Goal: Task Accomplishment & Management: Use online tool/utility

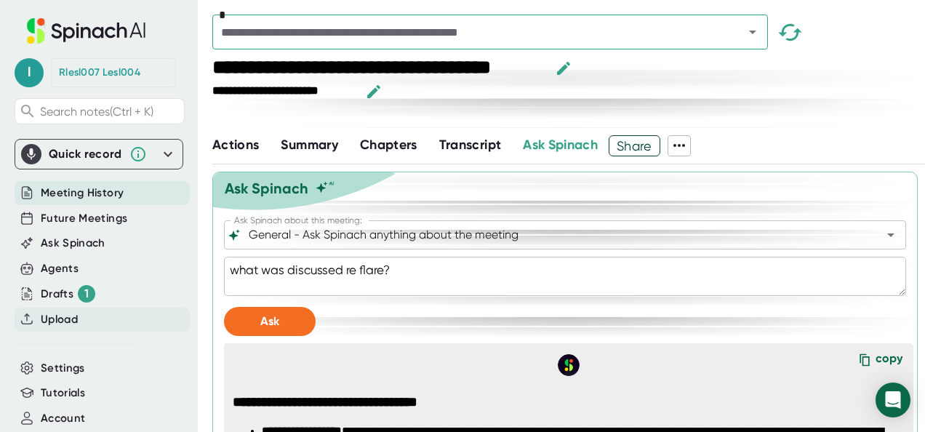
click at [57, 316] on span "Upload" at bounding box center [59, 319] width 37 height 17
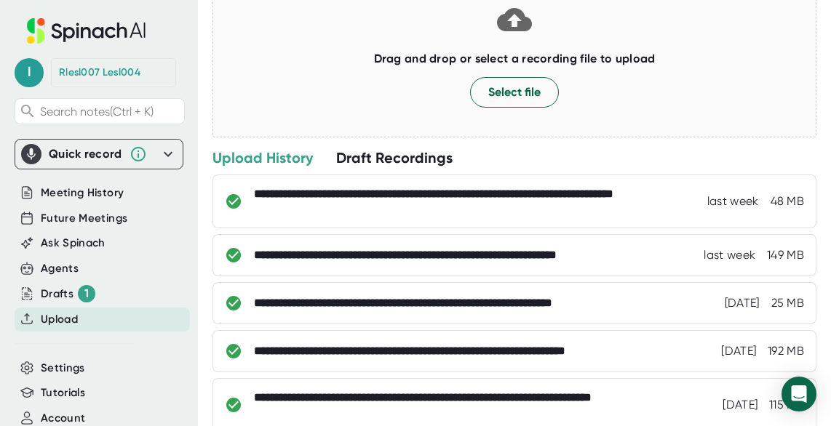
scroll to position [175, 0]
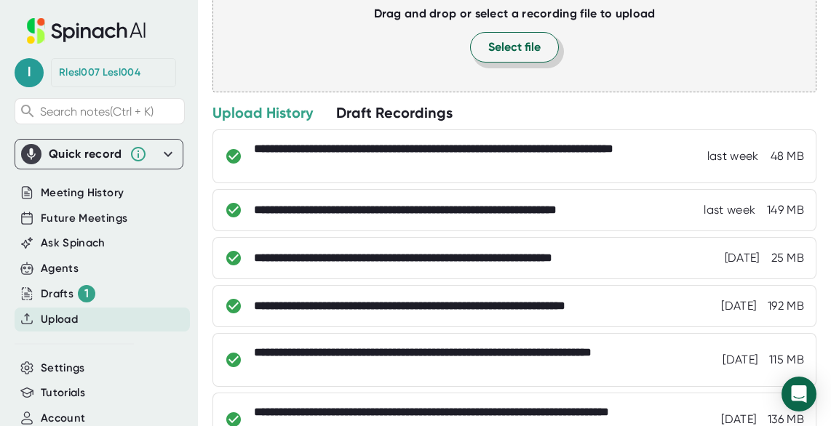
click at [505, 49] on span "Select file" at bounding box center [514, 47] width 52 height 17
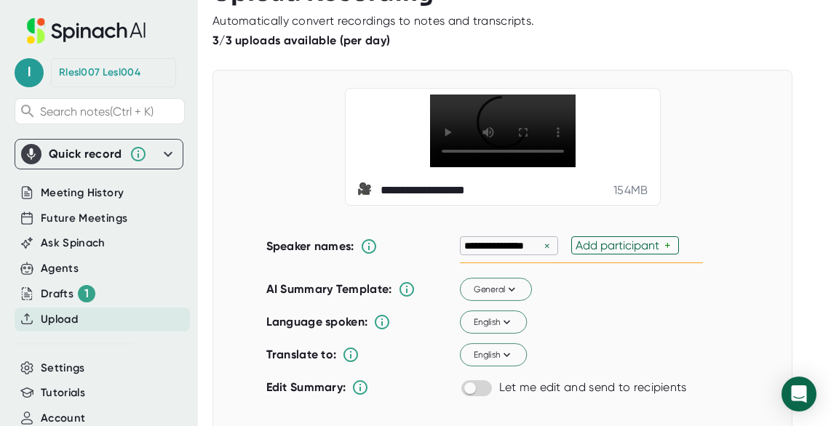
scroll to position [1, 0]
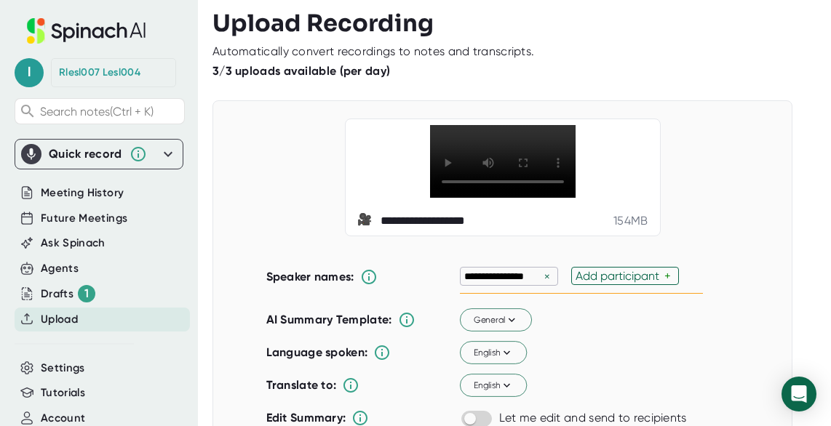
click at [540, 280] on div "×" at bounding box center [546, 277] width 13 height 14
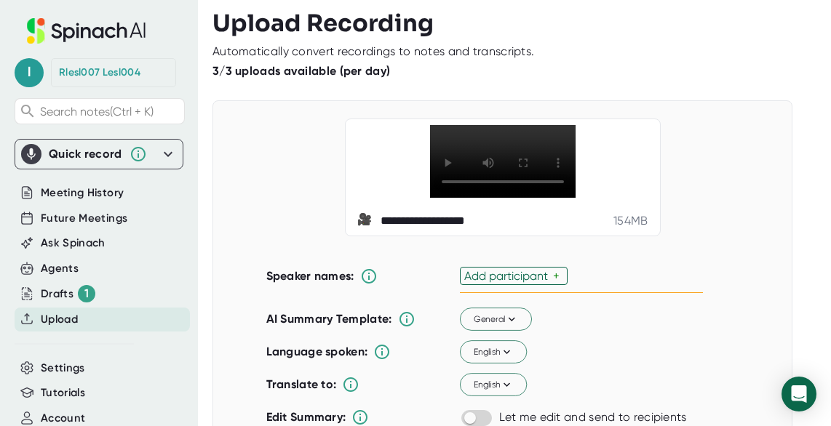
click at [500, 277] on div "Add participant" at bounding box center [508, 276] width 89 height 14
type input "[PERSON_NAME]"
click at [521, 272] on input "text" at bounding box center [524, 276] width 17 height 12
type input "Ahhyung"
type input "Dudan"
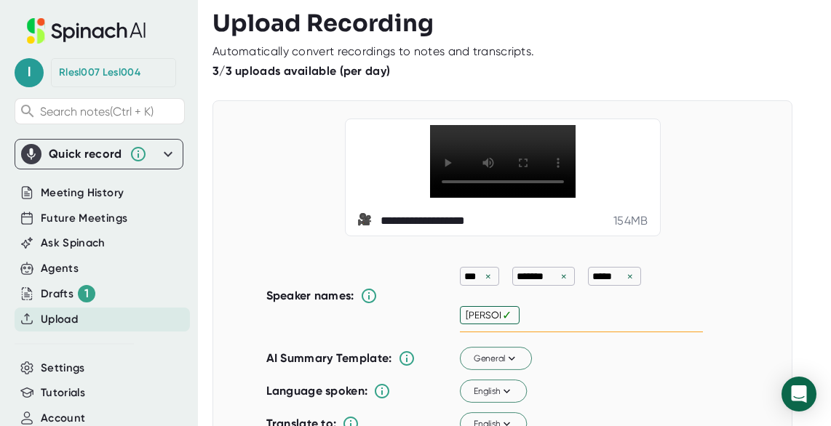
type input "Wei-Ju"
type input "[PERSON_NAME]"
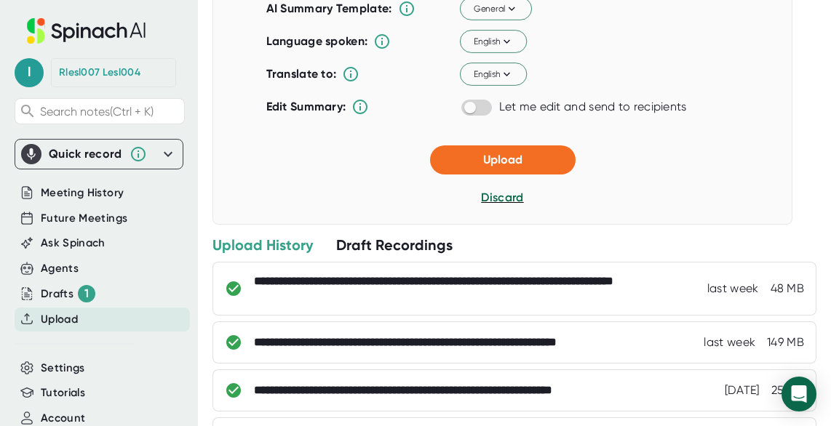
scroll to position [368, 0]
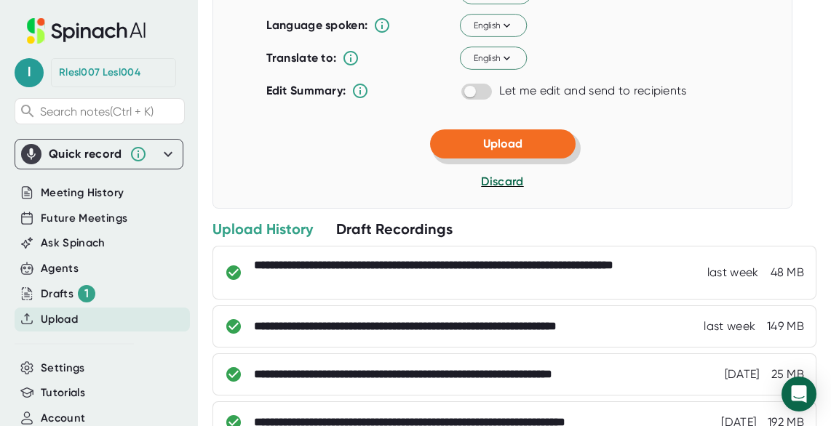
click at [523, 136] on button "Upload" at bounding box center [502, 143] width 145 height 29
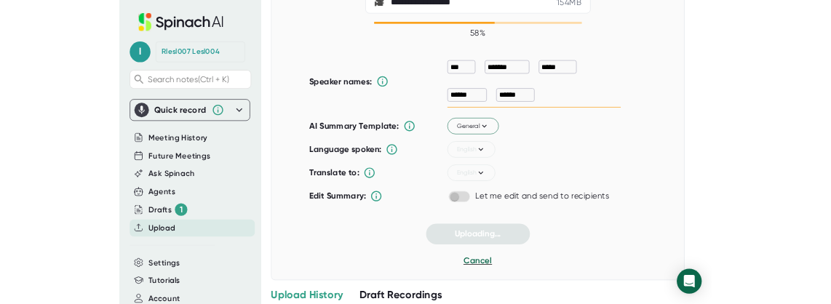
scroll to position [0, 0]
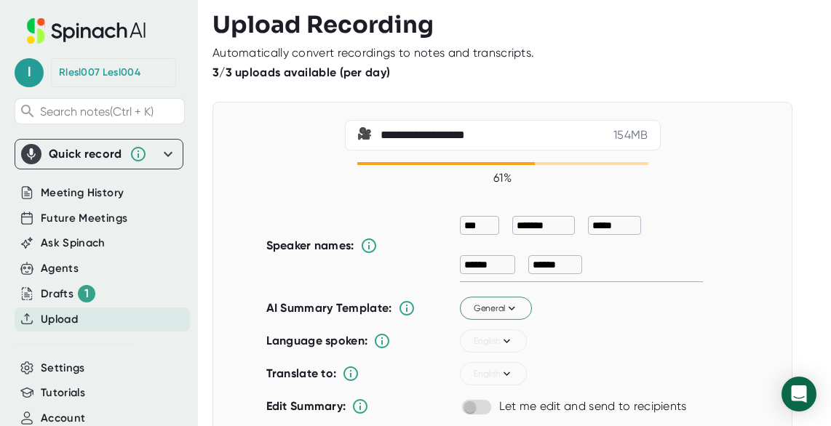
click at [214, 117] on div "**********" at bounding box center [502, 313] width 580 height 423
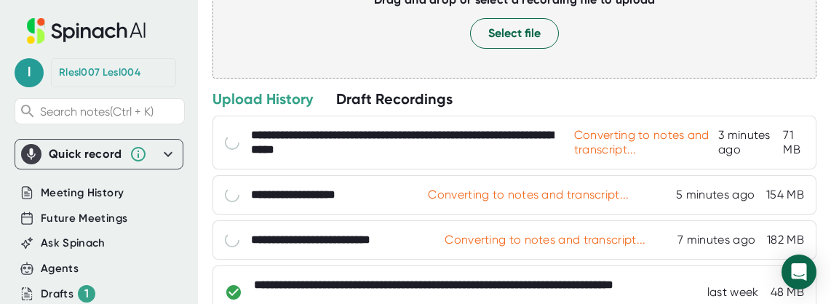
scroll to position [191, 0]
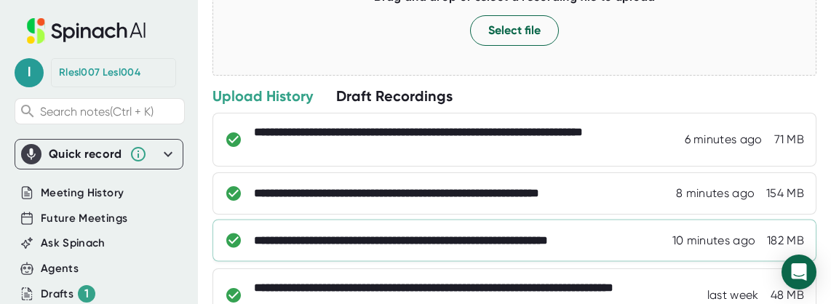
click at [392, 238] on div "**********" at bounding box center [446, 240] width 385 height 15
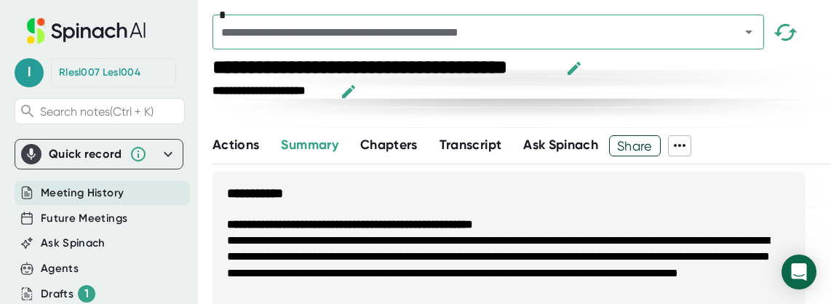
click at [458, 97] on div "**********" at bounding box center [521, 92] width 618 height 22
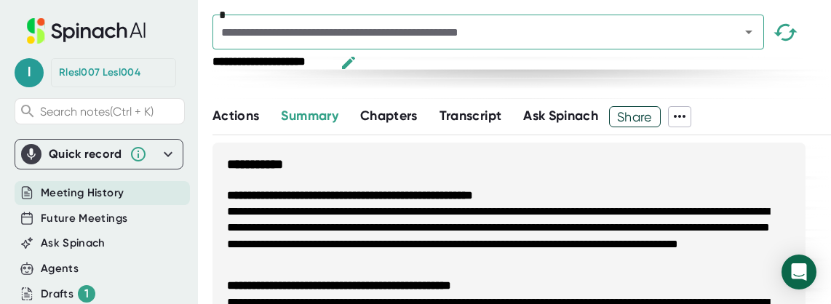
click at [551, 119] on span "Ask Spinach" at bounding box center [560, 116] width 75 height 16
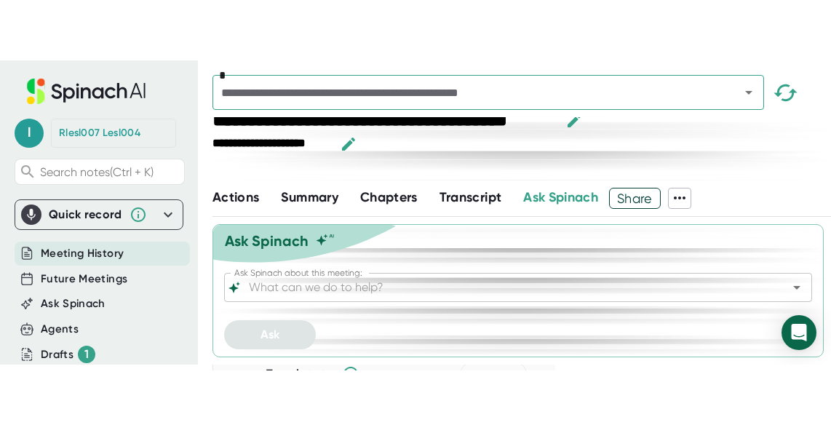
scroll to position [7, 0]
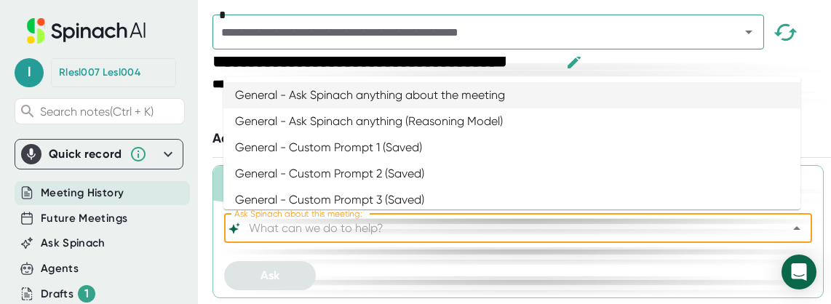
click at [335, 231] on input "Ask Spinach about this meeting:" at bounding box center [505, 228] width 519 height 20
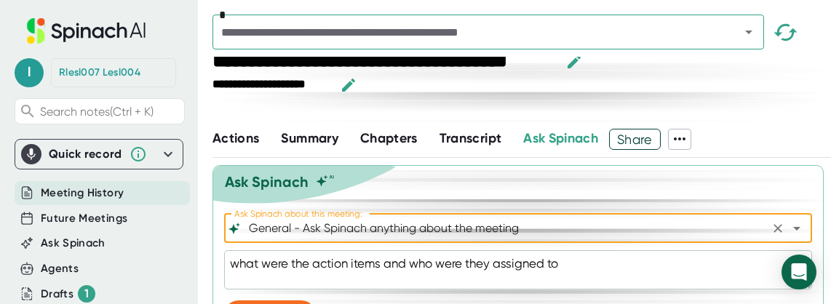
type input "General - Ask Spinach anything about the meeting"
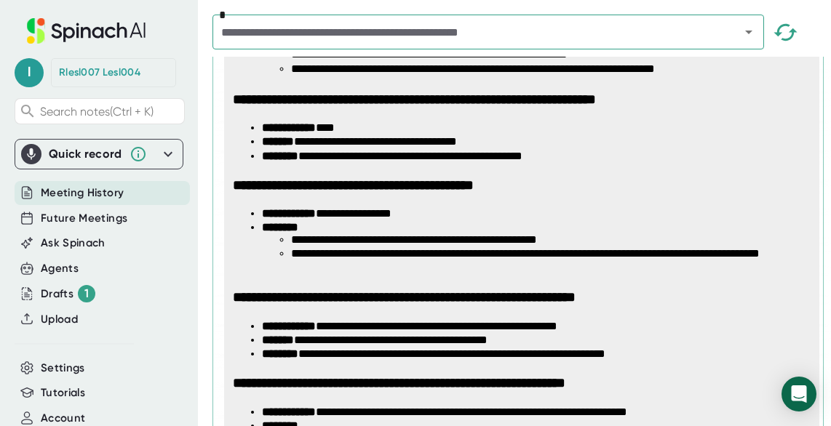
scroll to position [454, 0]
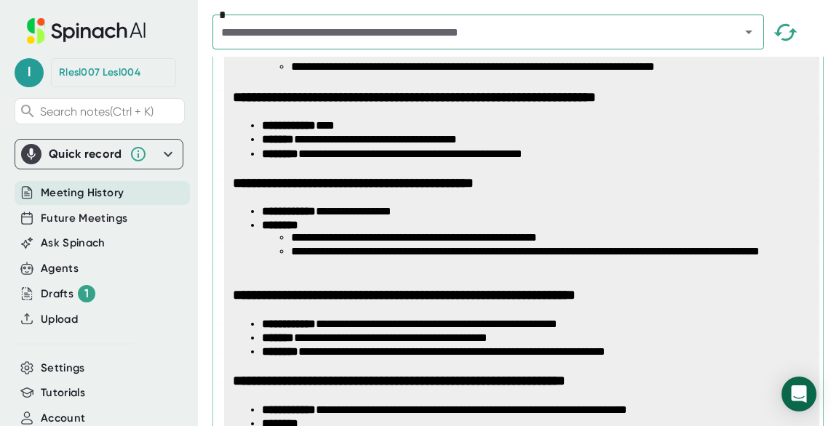
type textarea "x"
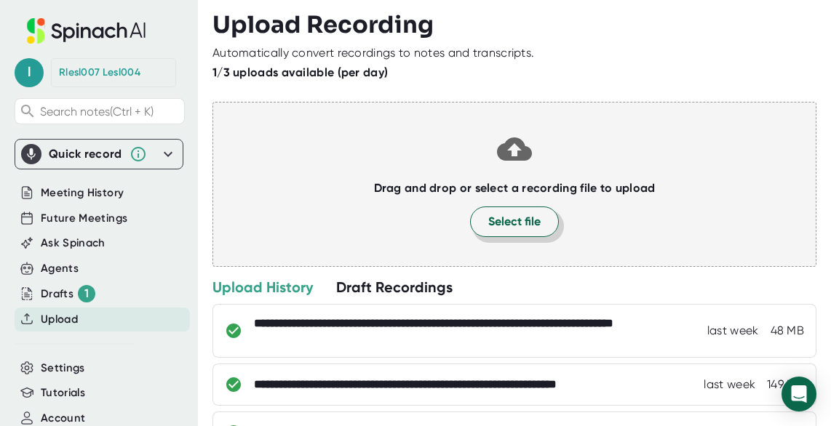
click at [503, 220] on span "Select file" at bounding box center [514, 221] width 52 height 17
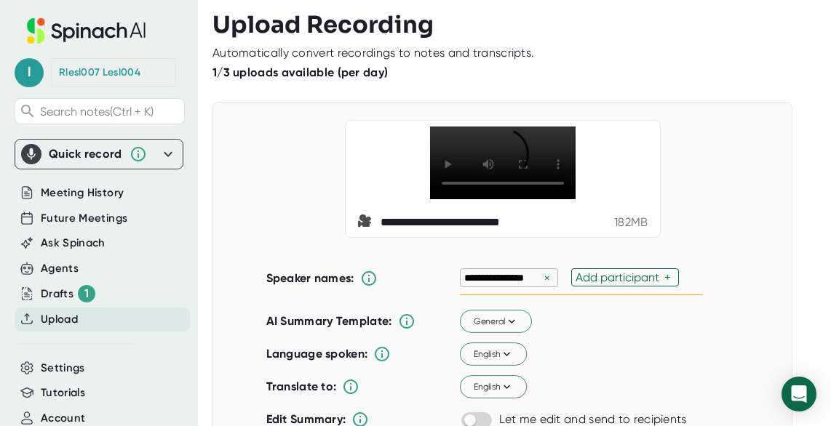
click at [540, 276] on div "×" at bounding box center [546, 278] width 13 height 14
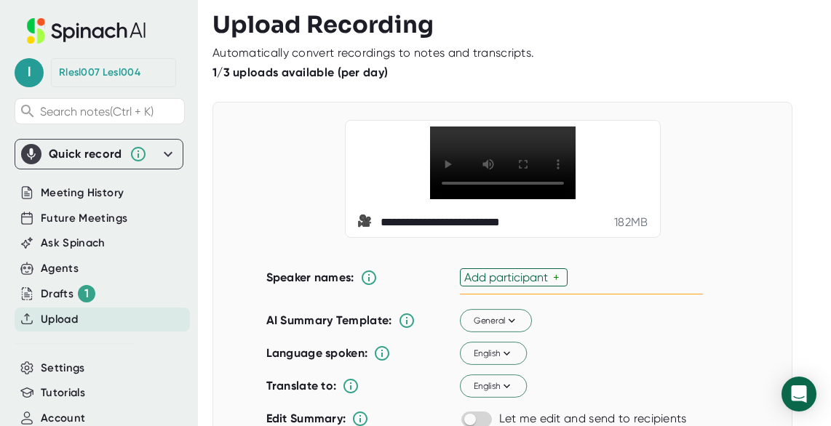
click at [517, 273] on div "Add participant" at bounding box center [508, 278] width 89 height 14
type input "Hari"
type input "Junjie"
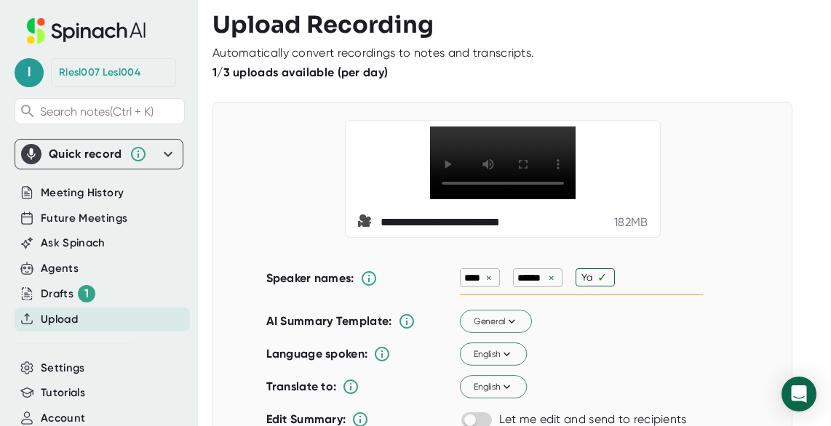
type input "Yao"
type input "[PERSON_NAME]"
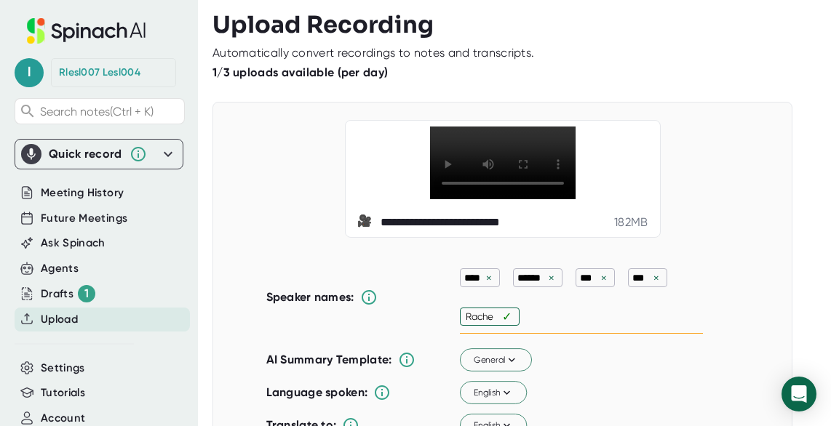
type input "[PERSON_NAME]"
type input "Kaiding"
click at [698, 172] on div "**********" at bounding box center [502, 179] width 543 height 118
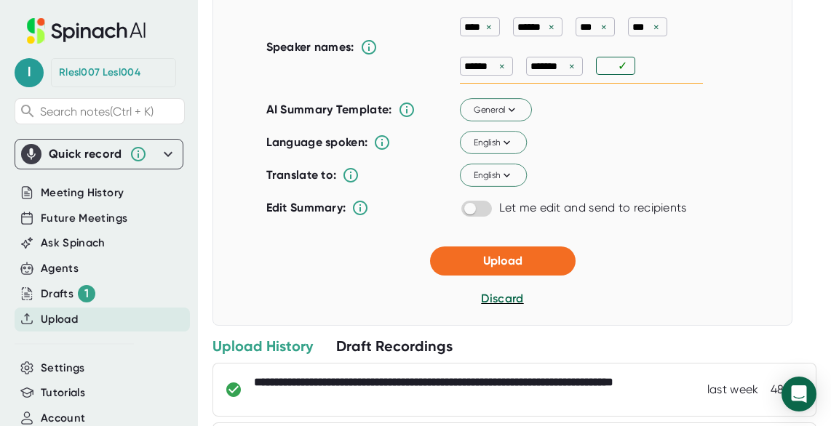
scroll to position [271, 0]
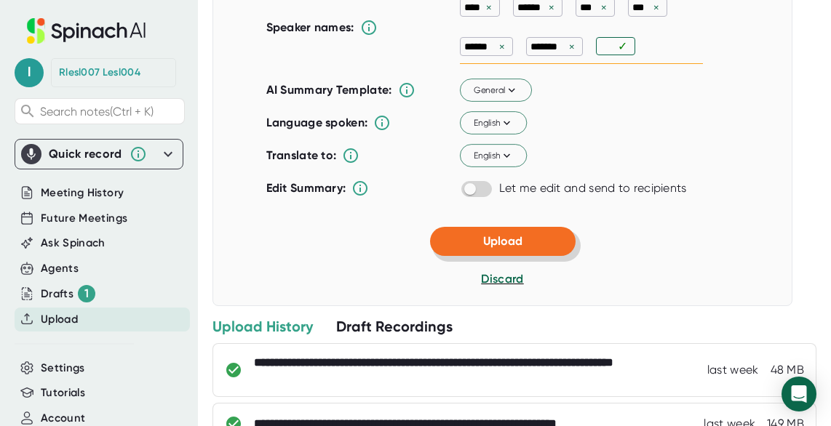
click at [511, 244] on span "Upload" at bounding box center [502, 241] width 39 height 14
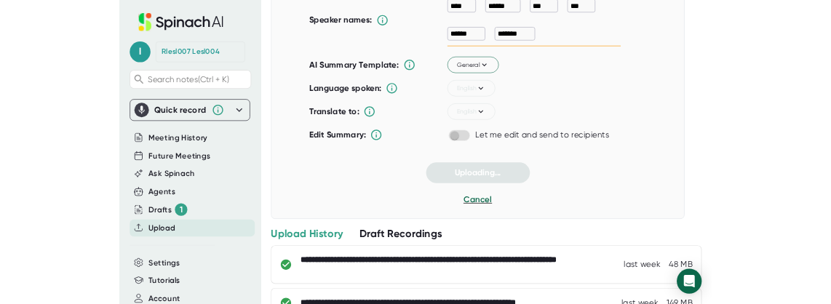
scroll to position [0, 0]
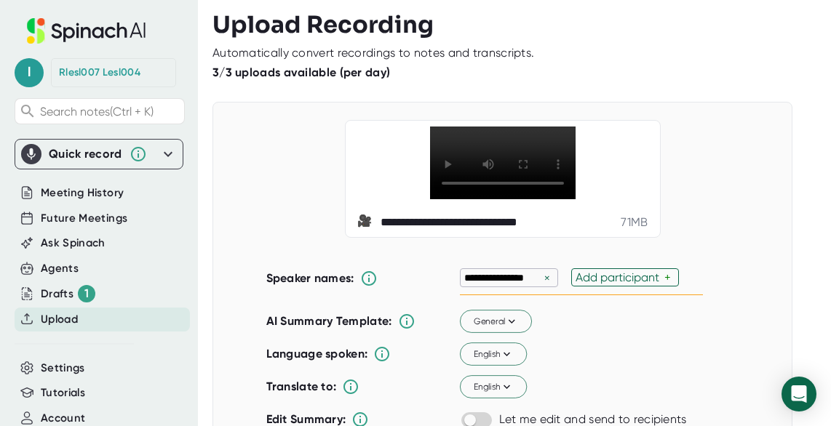
click at [542, 275] on div "×" at bounding box center [546, 278] width 13 height 14
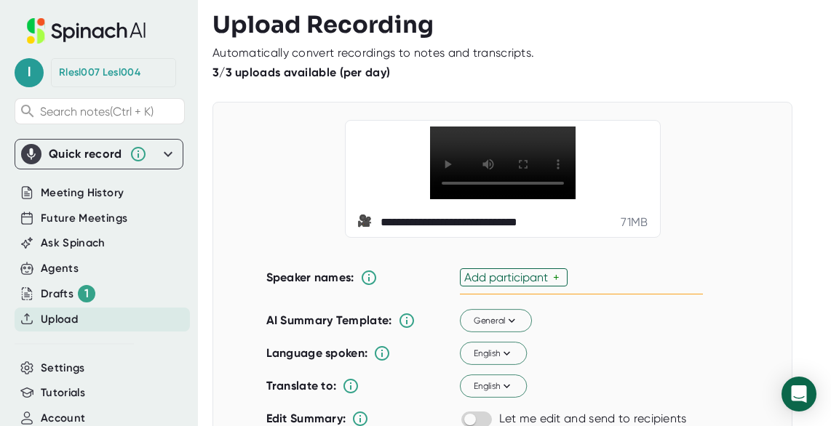
click at [542, 275] on div "Add participant" at bounding box center [508, 278] width 89 height 14
type input "[PERSON_NAME]"
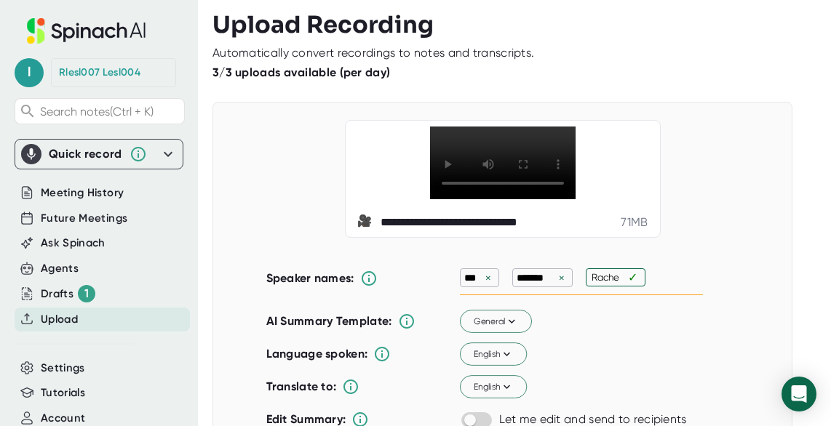
type input "[PERSON_NAME]"
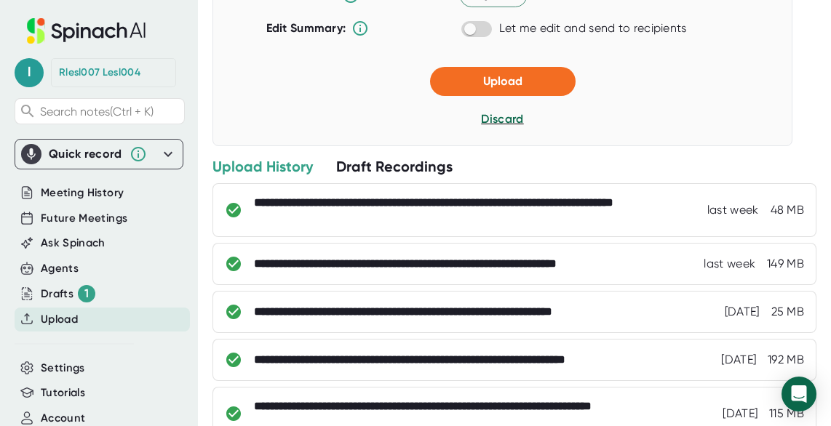
scroll to position [422, 0]
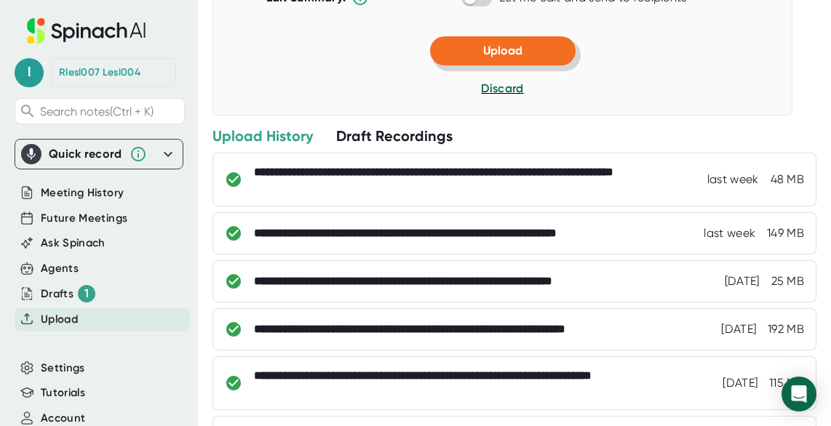
click at [477, 40] on button "Upload" at bounding box center [502, 50] width 145 height 29
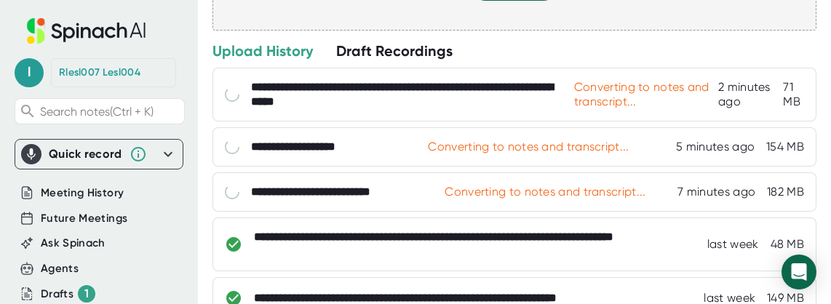
scroll to position [247, 0]
